Goal: Check status: Check status

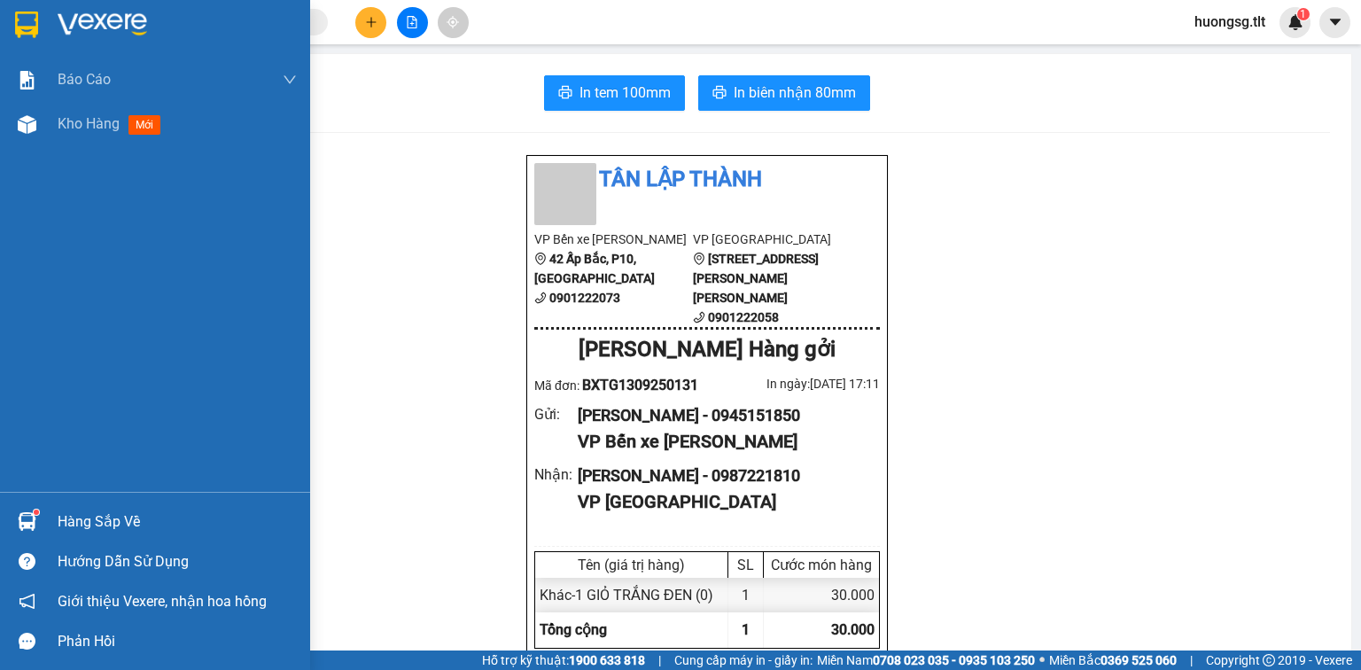
click at [117, 522] on div "Hàng sắp về" at bounding box center [177, 522] width 239 height 27
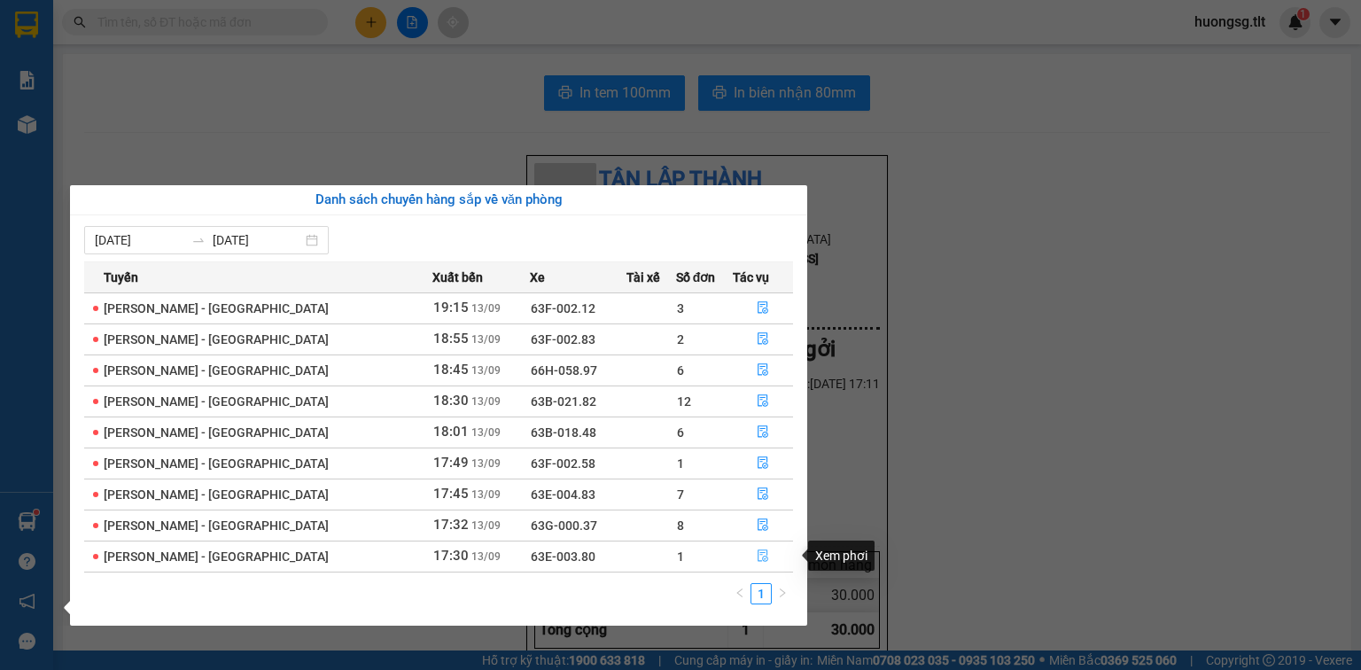
click at [760, 557] on icon "file-done" at bounding box center [763, 555] width 12 height 12
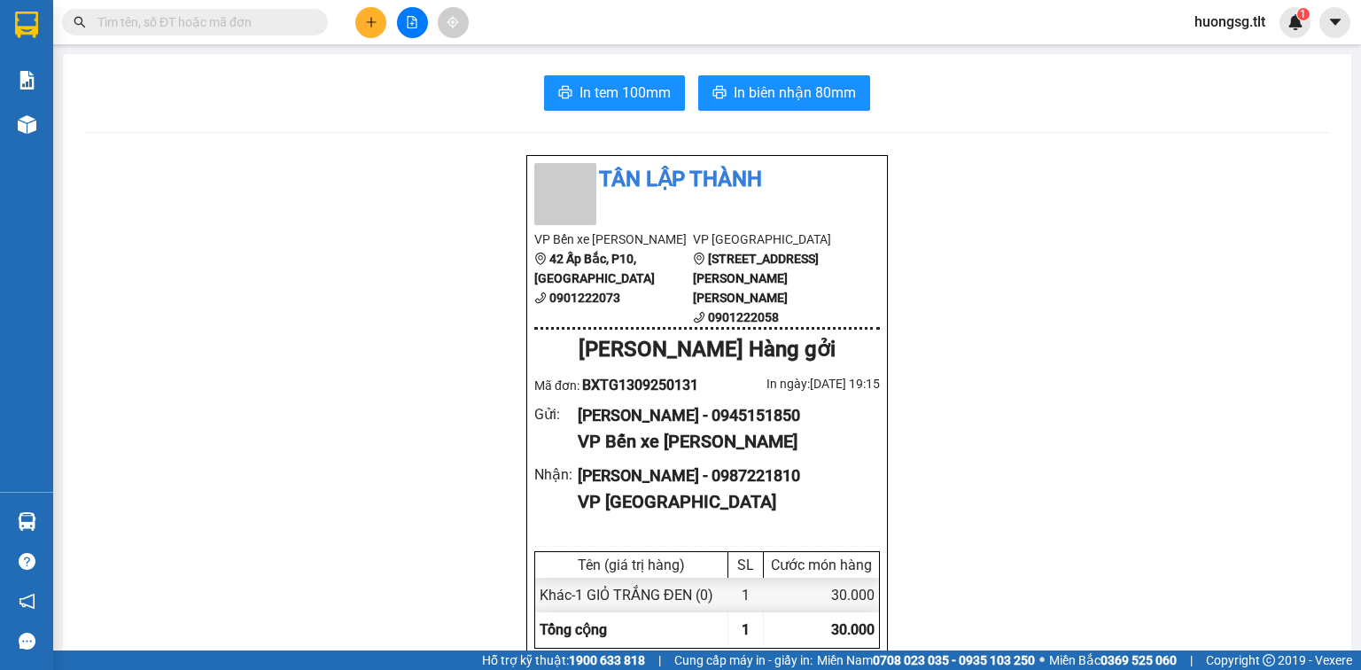
click at [128, 19] on input "text" at bounding box center [201, 21] width 209 height 19
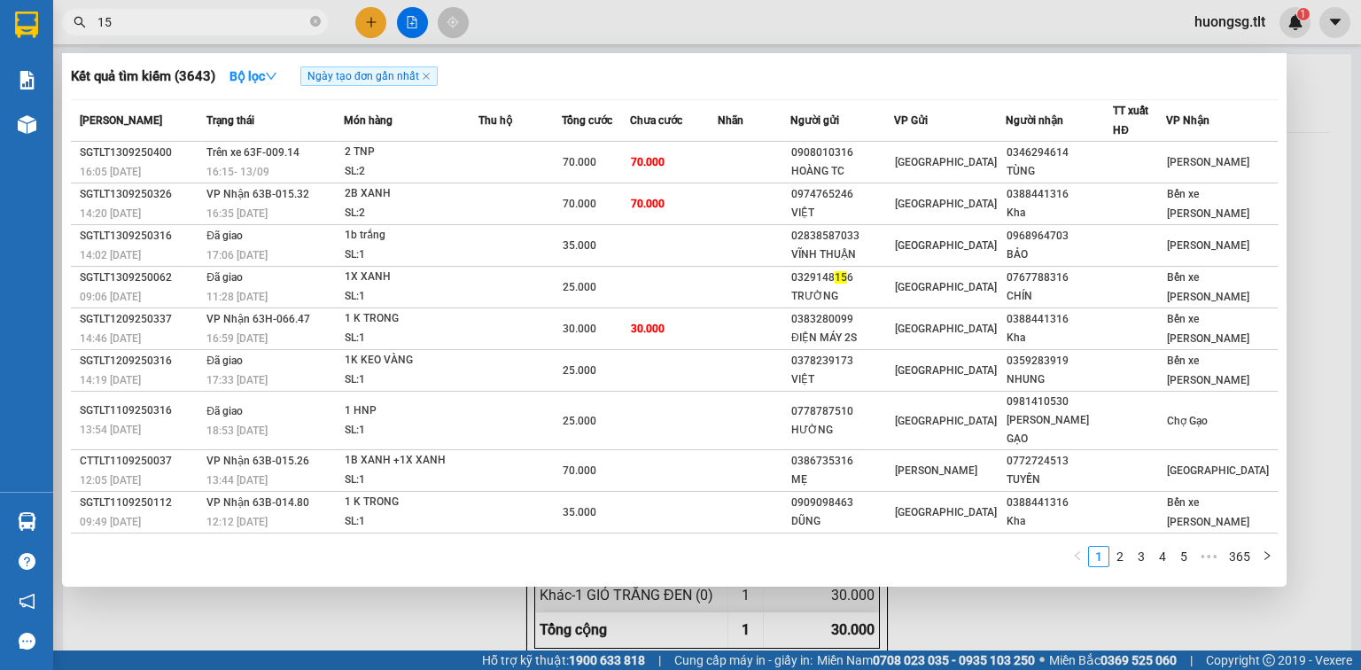
type input "159"
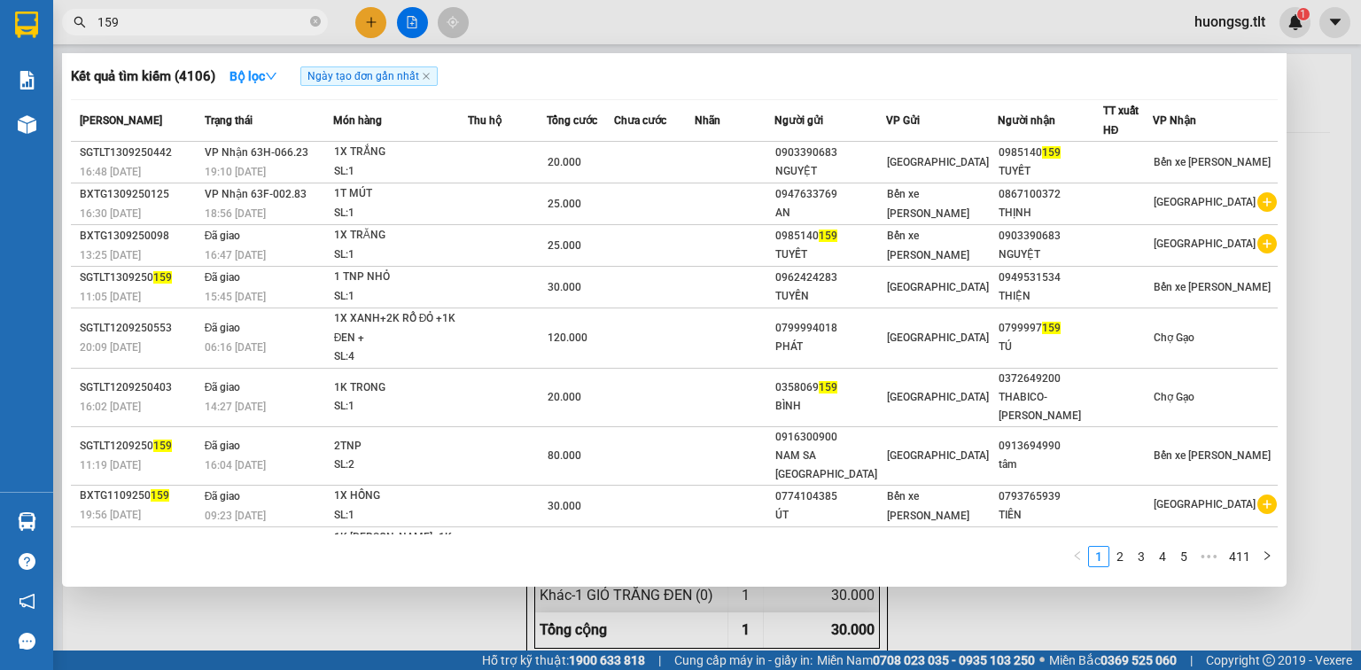
drag, startPoint x: 142, startPoint y: 14, endPoint x: 91, endPoint y: 17, distance: 50.6
click at [91, 19] on span "159" at bounding box center [195, 22] width 266 height 27
